Goal: Information Seeking & Learning: Learn about a topic

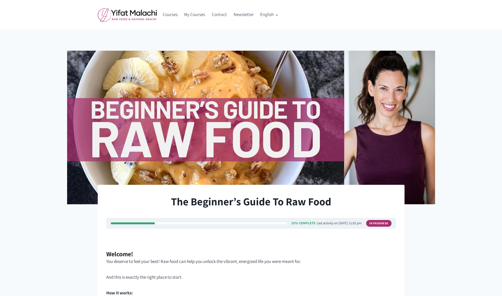
scroll to position [263, 0]
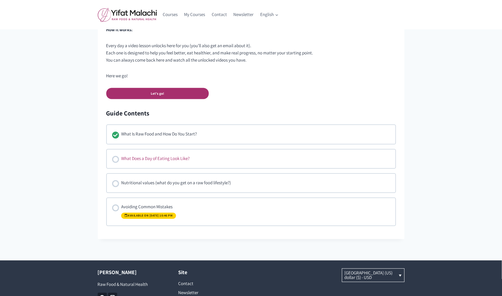
click at [142, 157] on div "What Does a Day of Eating Look Like?" at bounding box center [155, 159] width 68 height 8
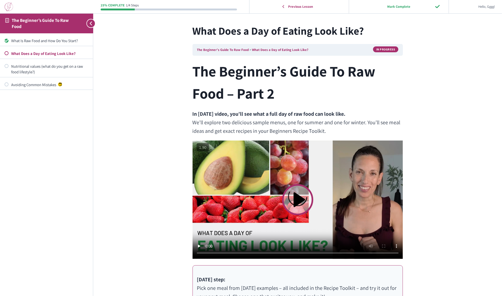
click at [9, 7] on img at bounding box center [9, 6] width 9 height 9
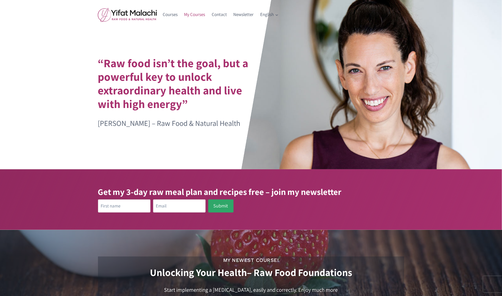
click at [193, 16] on link "My Courses" at bounding box center [195, 14] width 28 height 13
